Goal: Information Seeking & Learning: Check status

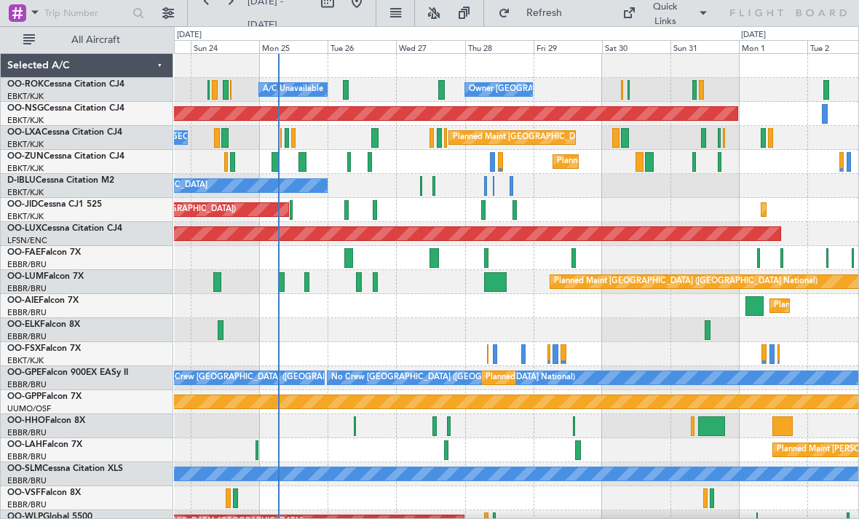
click at [439, 91] on div at bounding box center [441, 90] width 7 height 20
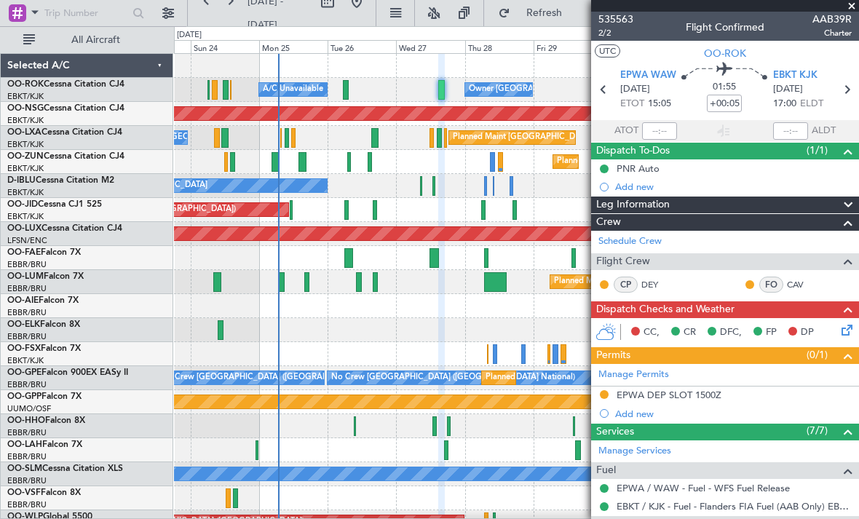
click at [853, 9] on span at bounding box center [851, 6] width 15 height 13
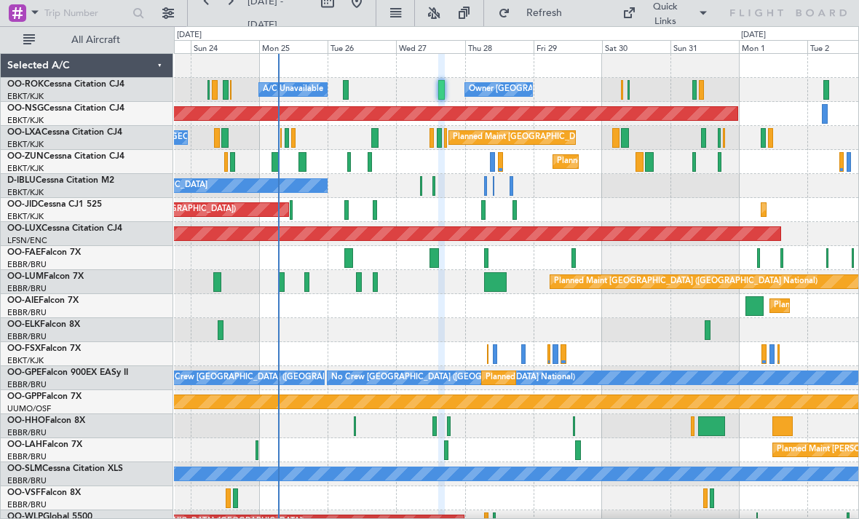
type input "0"
click at [366, 161] on div "Planned Maint Kortrijk-[GEOGRAPHIC_DATA]" at bounding box center [516, 162] width 684 height 24
click at [369, 164] on div at bounding box center [369, 162] width 4 height 20
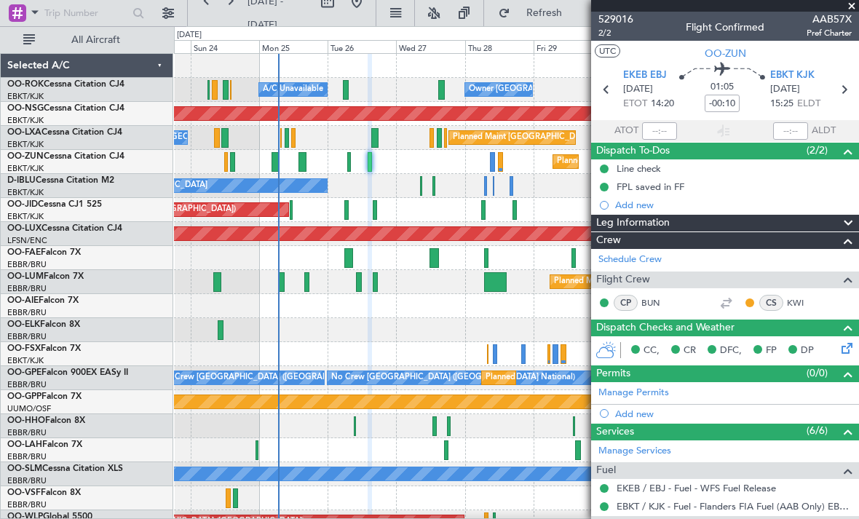
click at [851, 7] on span at bounding box center [851, 6] width 15 height 13
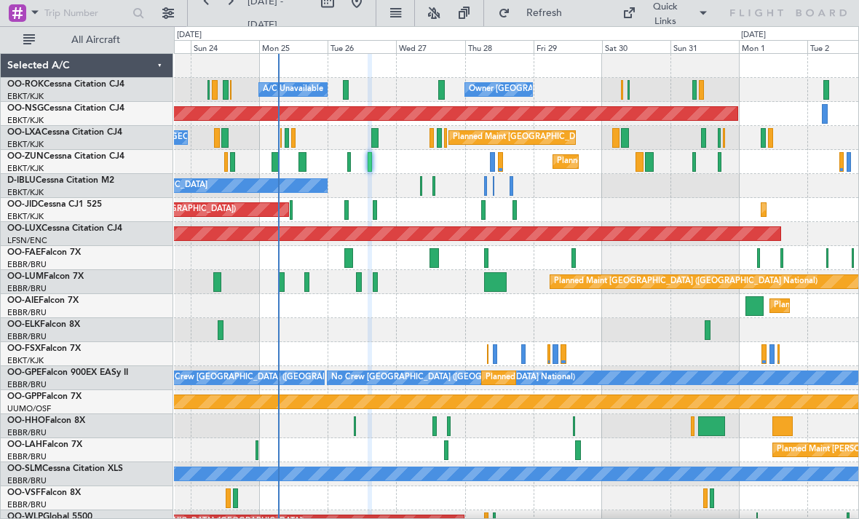
type input "0"
click at [373, 212] on div at bounding box center [375, 210] width 4 height 20
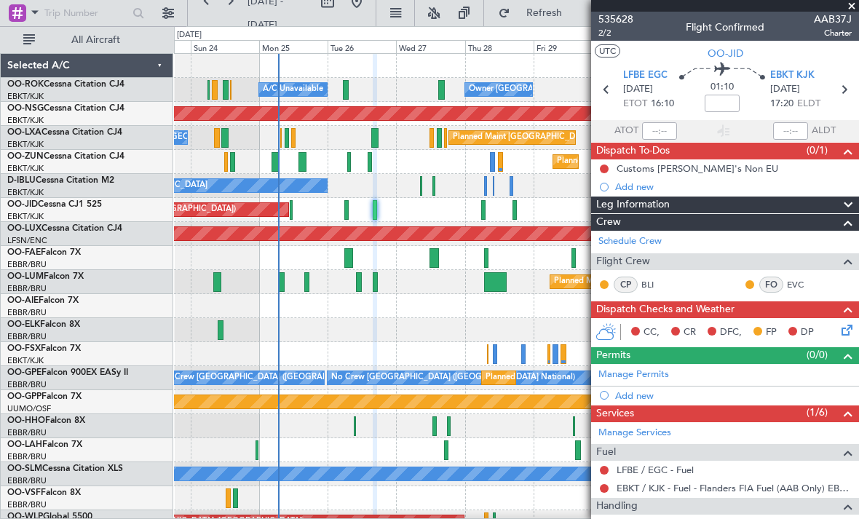
click at [852, 6] on span at bounding box center [851, 6] width 15 height 13
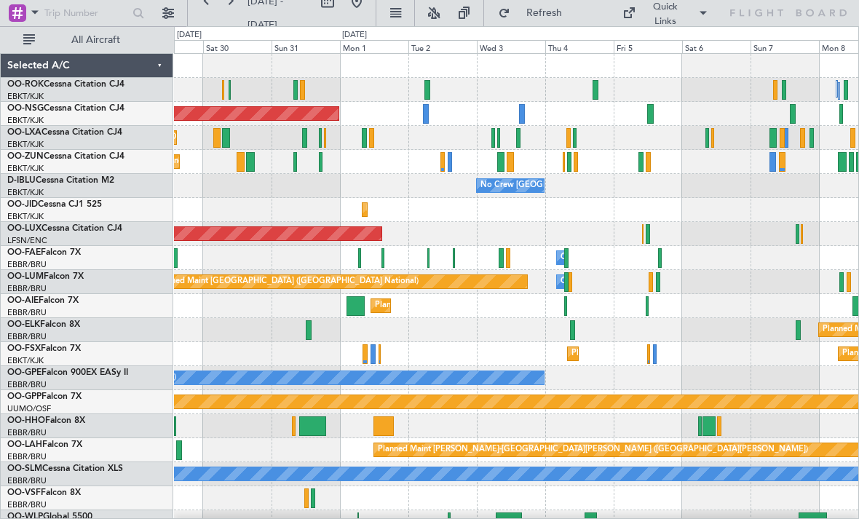
click at [522, 136] on div "Planned Maint [GEOGRAPHIC_DATA] ([GEOGRAPHIC_DATA] National) Planned Maint [GEO…" at bounding box center [516, 138] width 684 height 24
click at [519, 133] on div at bounding box center [518, 138] width 5 height 20
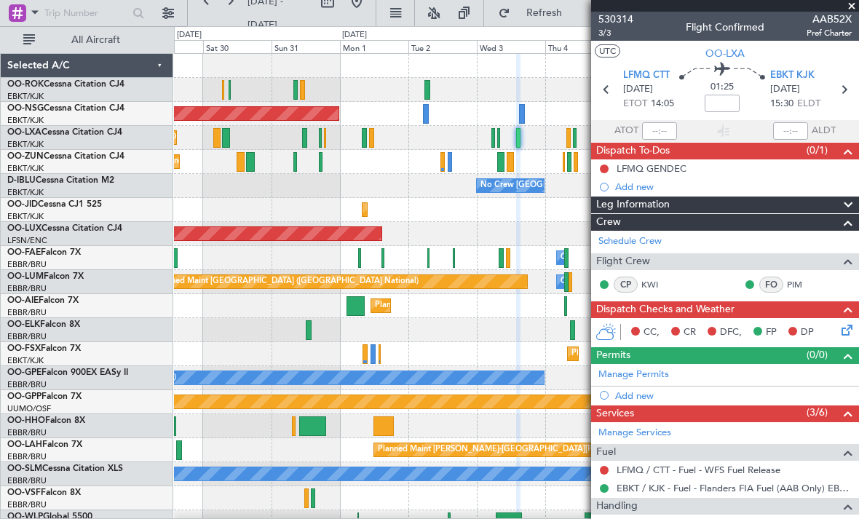
click at [853, 7] on span at bounding box center [851, 6] width 15 height 13
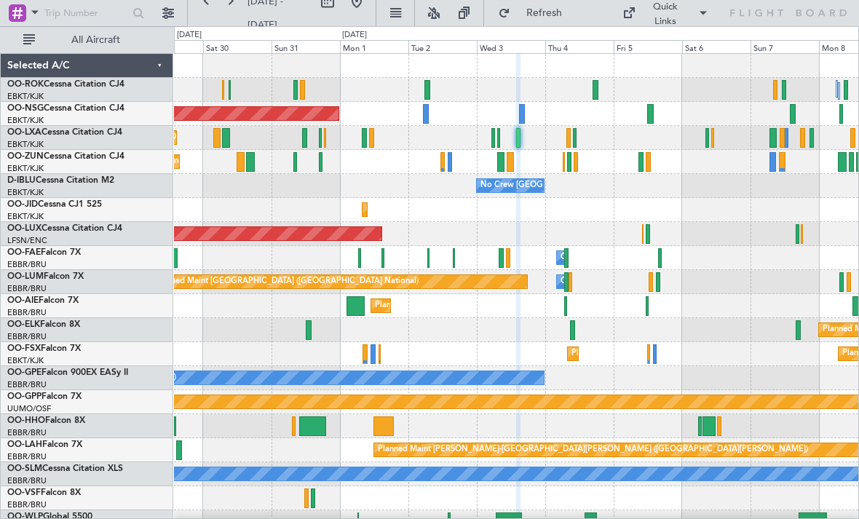
type input "0"
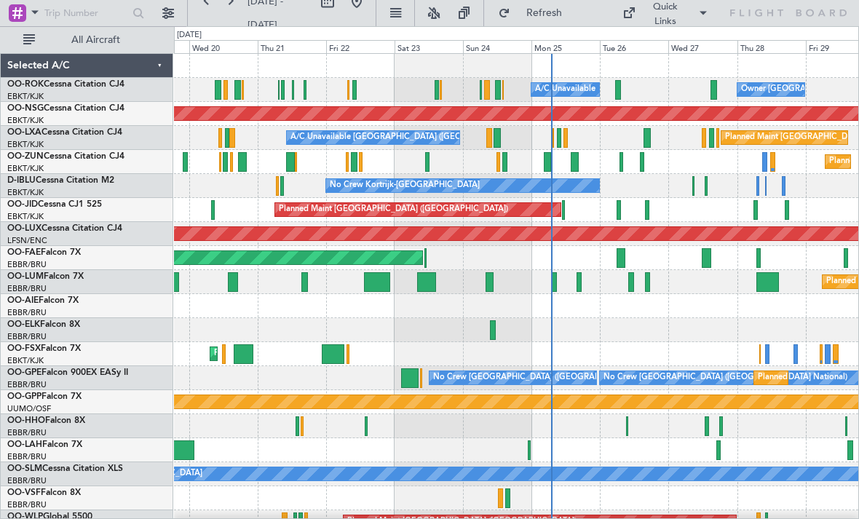
click at [622, 92] on div "Owner [GEOGRAPHIC_DATA]-[GEOGRAPHIC_DATA] A/C Unavailable" at bounding box center [516, 90] width 684 height 24
click at [613, 93] on div "Owner [GEOGRAPHIC_DATA]-[GEOGRAPHIC_DATA] A/C Unavailable" at bounding box center [516, 90] width 684 height 24
click at [624, 85] on div "Owner [GEOGRAPHIC_DATA]-[GEOGRAPHIC_DATA] A/C Unavailable" at bounding box center [516, 90] width 684 height 24
click at [619, 92] on div at bounding box center [618, 90] width 6 height 20
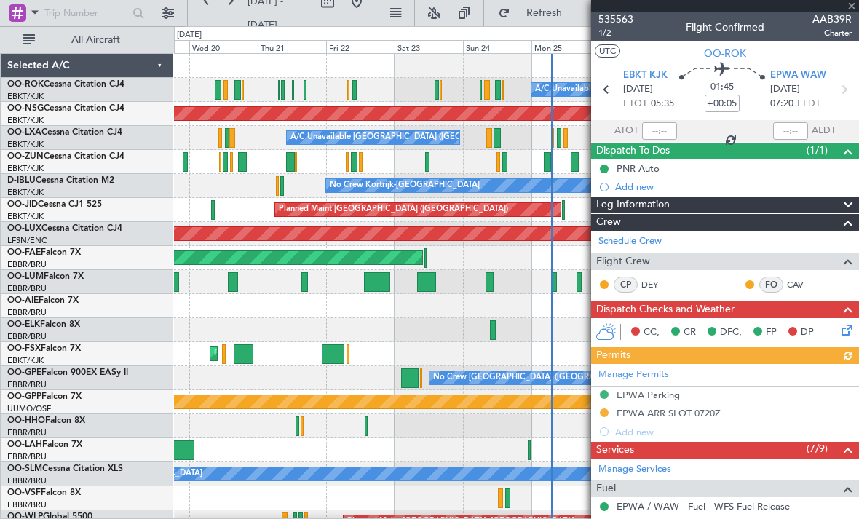
click at [851, 5] on div at bounding box center [725, 6] width 268 height 12
click at [849, 4] on span at bounding box center [851, 6] width 15 height 13
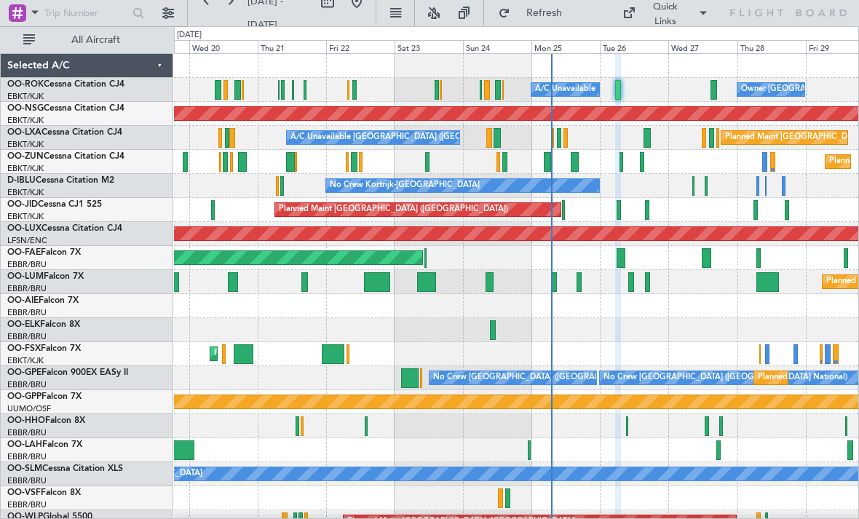
type input "0"
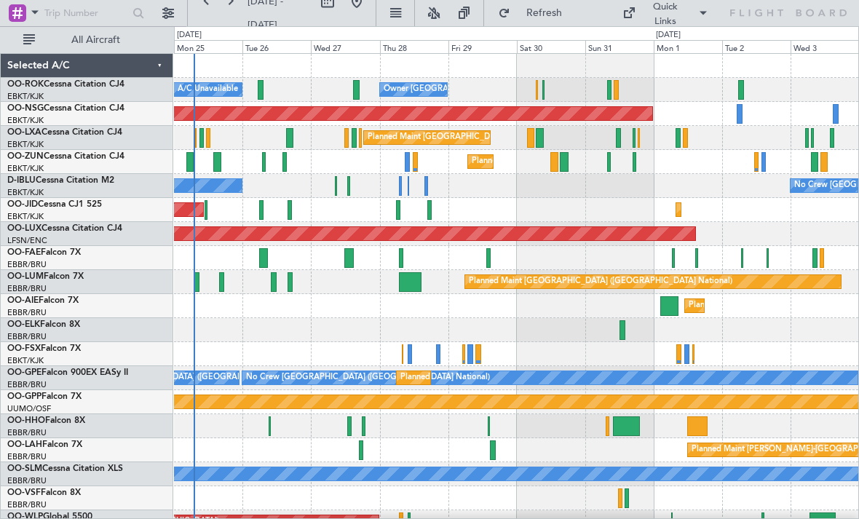
click at [636, 164] on div "Planned Maint Kortrijk-[GEOGRAPHIC_DATA]" at bounding box center [516, 162] width 684 height 24
click at [630, 167] on div "Planned Maint Kortrijk-[GEOGRAPHIC_DATA]" at bounding box center [516, 162] width 684 height 24
click at [562, 167] on div at bounding box center [563, 162] width 9 height 20
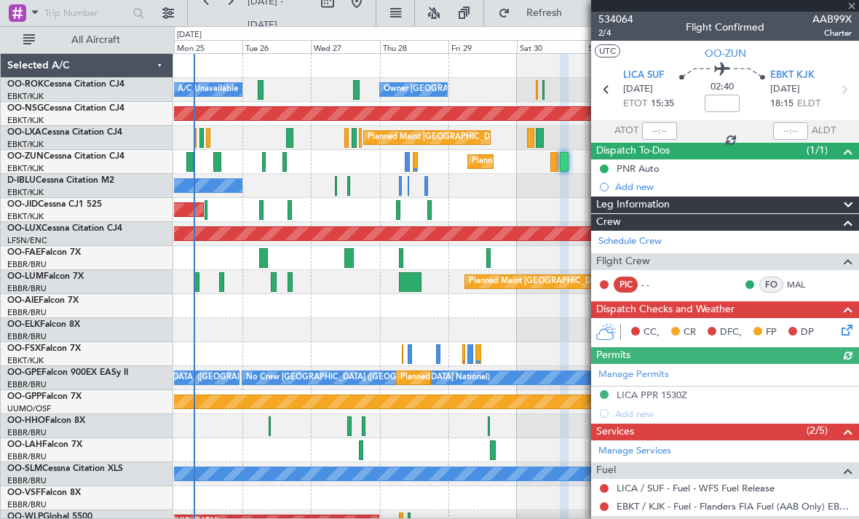
click at [851, 4] on div at bounding box center [725, 6] width 268 height 12
click at [853, 4] on span at bounding box center [851, 6] width 15 height 13
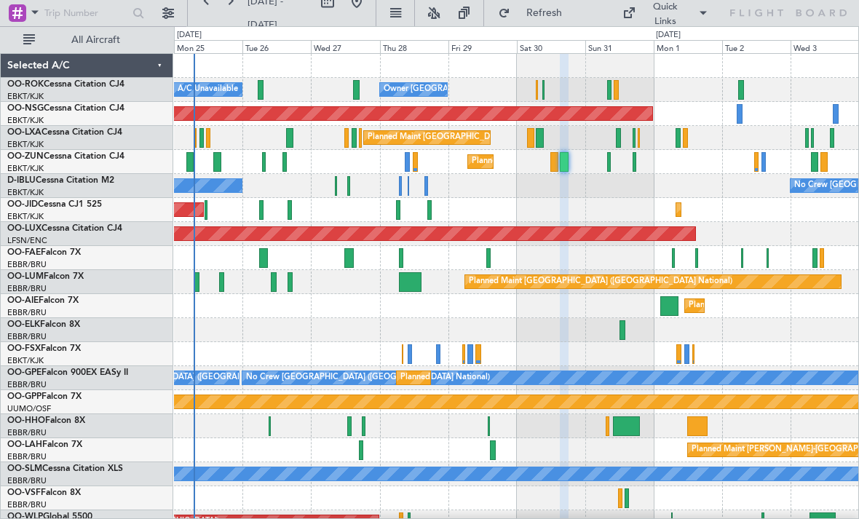
type input "0"
click at [539, 134] on div at bounding box center [539, 138] width 8 height 20
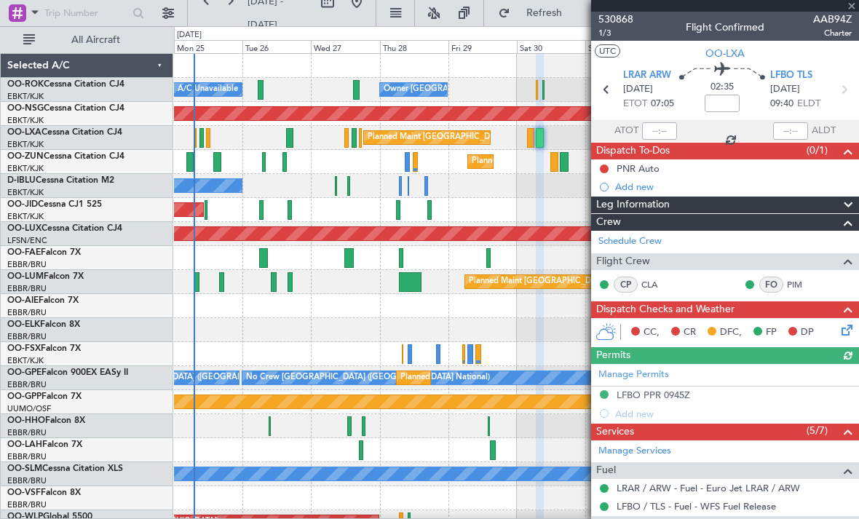
click at [850, 9] on div at bounding box center [725, 6] width 268 height 12
click at [850, 7] on span at bounding box center [851, 6] width 15 height 13
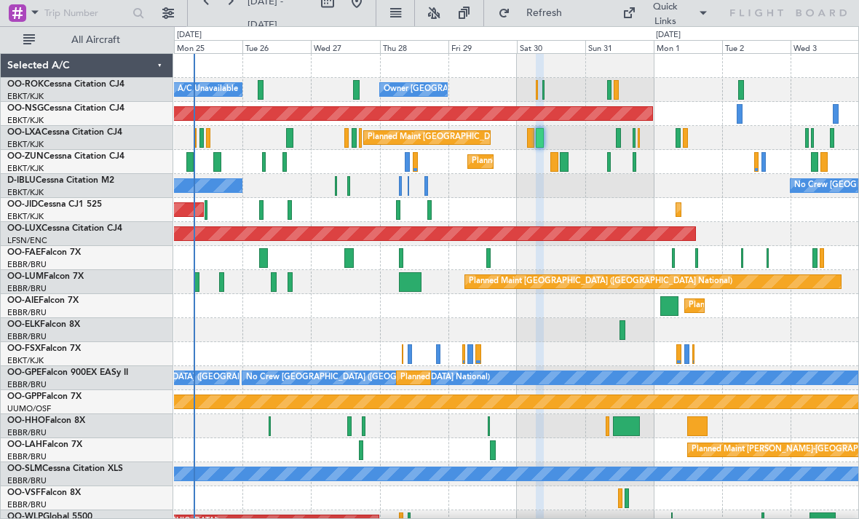
type input "0"
click at [538, 91] on div "A/C Unavailable Owner [GEOGRAPHIC_DATA]-[GEOGRAPHIC_DATA]" at bounding box center [516, 90] width 684 height 24
click at [546, 88] on div "A/C Unavailable Owner [GEOGRAPHIC_DATA]-[GEOGRAPHIC_DATA]" at bounding box center [516, 90] width 684 height 24
click at [544, 92] on div "A/C Unavailable Owner [GEOGRAPHIC_DATA]-[GEOGRAPHIC_DATA]" at bounding box center [516, 90] width 684 height 24
click at [541, 87] on div "A/C Unavailable Owner [GEOGRAPHIC_DATA]-[GEOGRAPHIC_DATA]" at bounding box center [516, 90] width 684 height 24
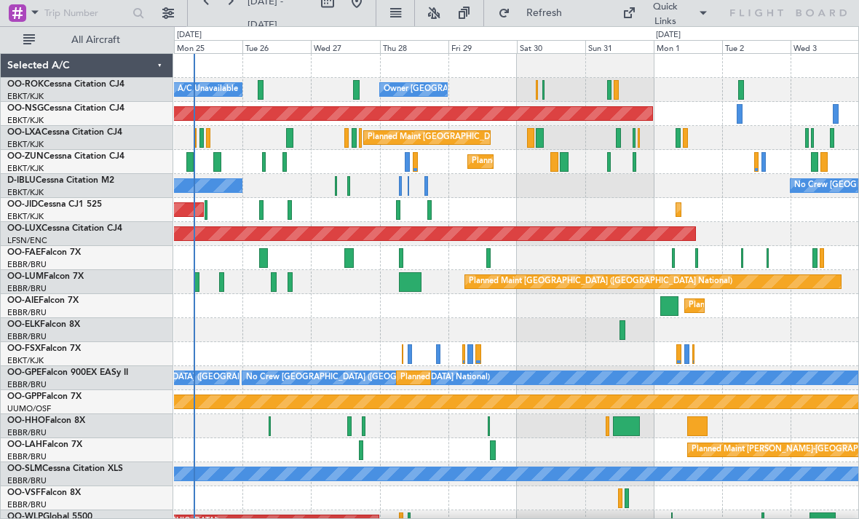
click at [534, 91] on div "A/C Unavailable Owner [GEOGRAPHIC_DATA]-[GEOGRAPHIC_DATA]" at bounding box center [516, 90] width 684 height 24
click at [541, 84] on div "A/C Unavailable Owner [GEOGRAPHIC_DATA]-[GEOGRAPHIC_DATA]" at bounding box center [516, 90] width 684 height 24
click at [543, 90] on div at bounding box center [543, 90] width 2 height 20
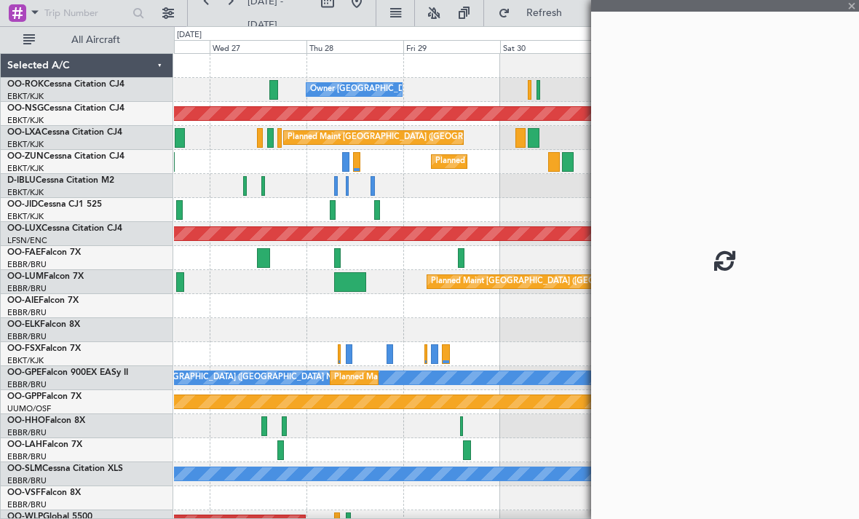
click at [557, 105] on div "Planned Maint [GEOGRAPHIC_DATA] ([GEOGRAPHIC_DATA])" at bounding box center [516, 114] width 684 height 24
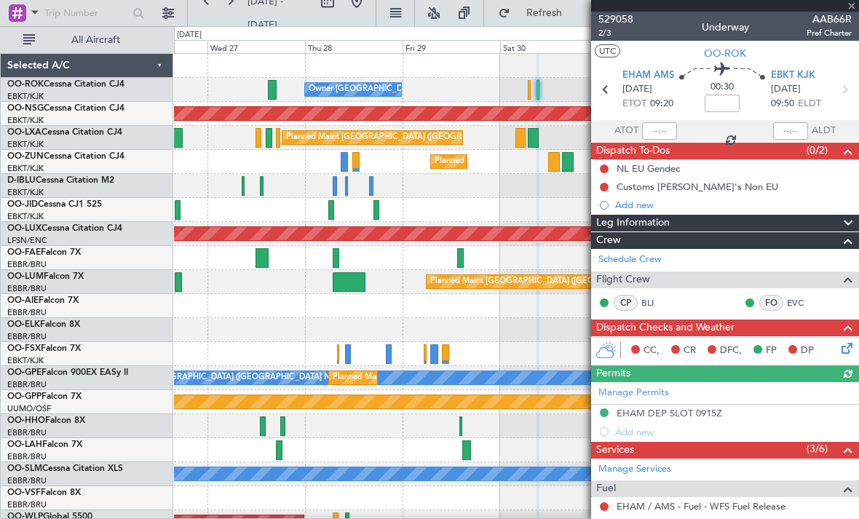
click at [854, 4] on div at bounding box center [725, 6] width 268 height 12
click at [852, 8] on span at bounding box center [851, 6] width 15 height 13
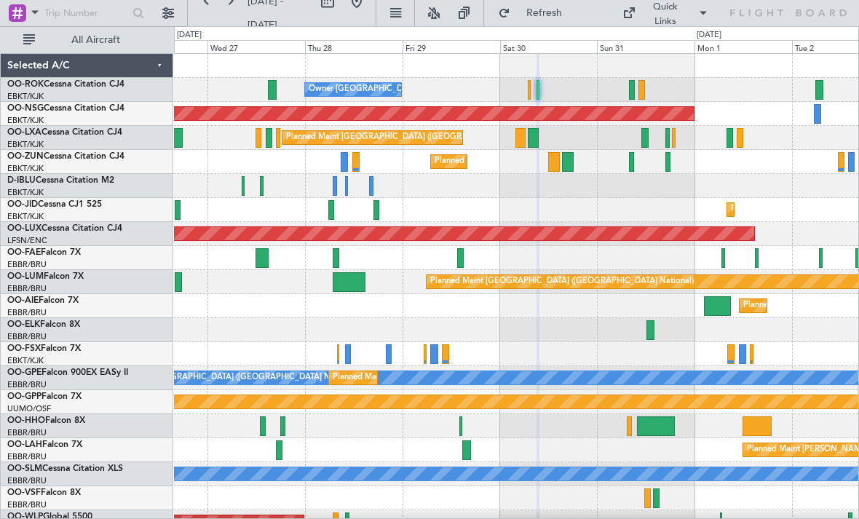
type input "0"
